Goal: Task Accomplishment & Management: Manage account settings

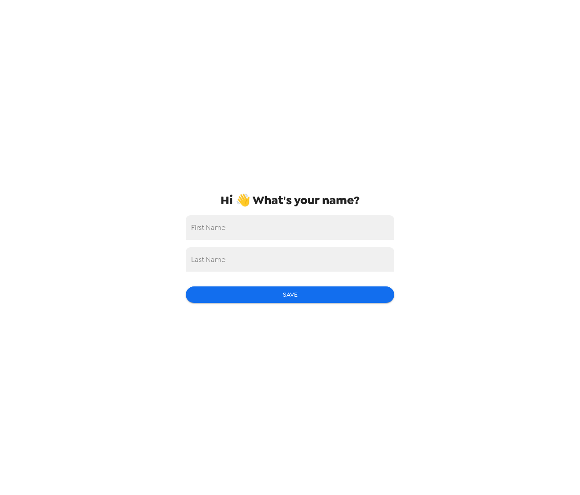
click at [336, 227] on input "First Name" at bounding box center [290, 227] width 208 height 25
type input "[PERSON_NAME]"
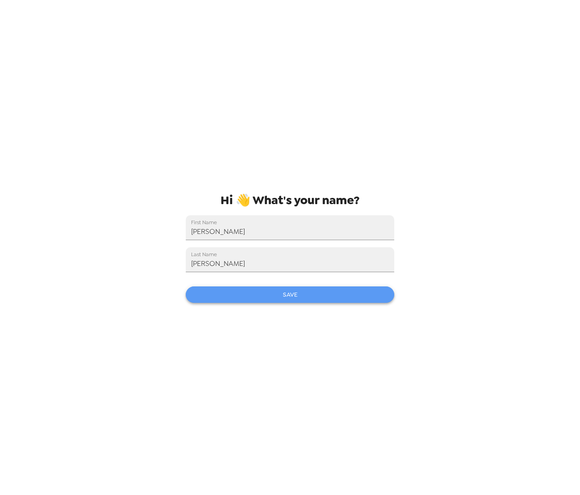
click at [327, 300] on button "Save" at bounding box center [290, 295] width 208 height 16
